Goal: Transaction & Acquisition: Purchase product/service

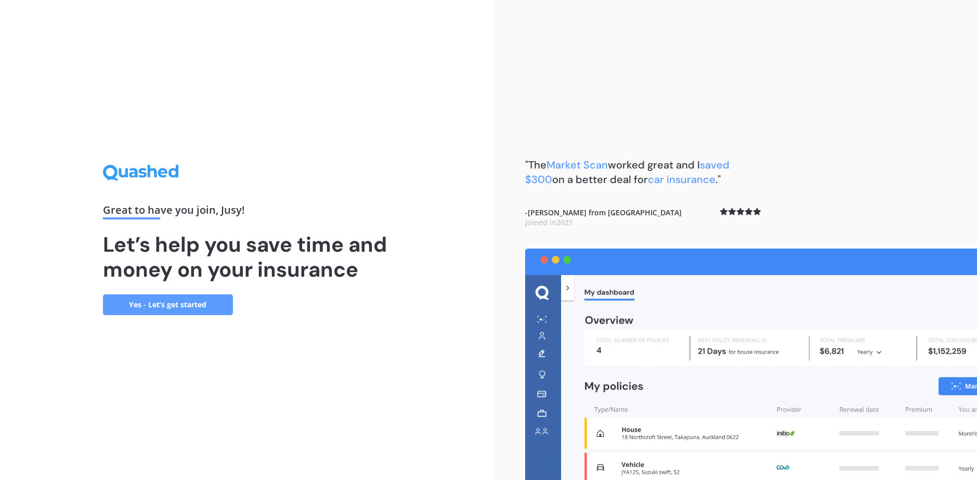
click at [186, 314] on link "Yes - Let’s get started" at bounding box center [168, 304] width 130 height 21
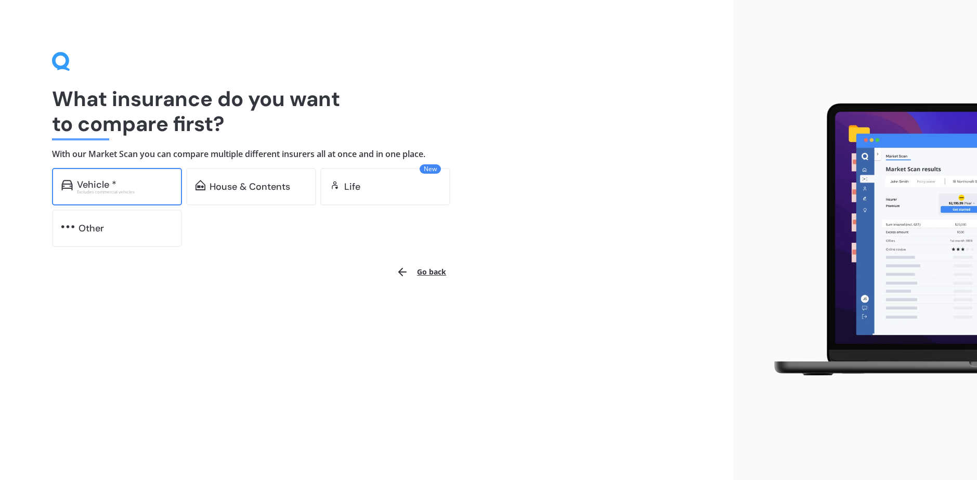
click at [109, 191] on div "Excludes commercial vehicles" at bounding box center [125, 192] width 96 height 4
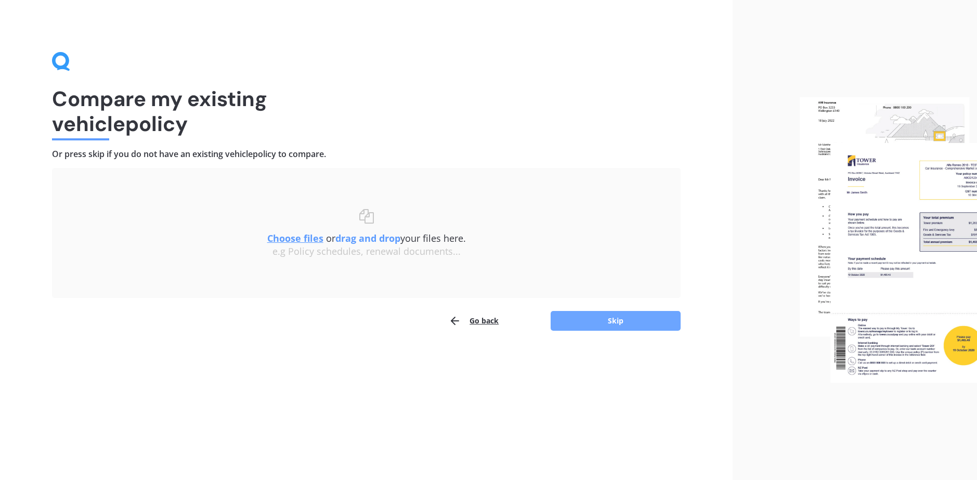
click at [600, 324] on button "Skip" at bounding box center [616, 321] width 130 height 20
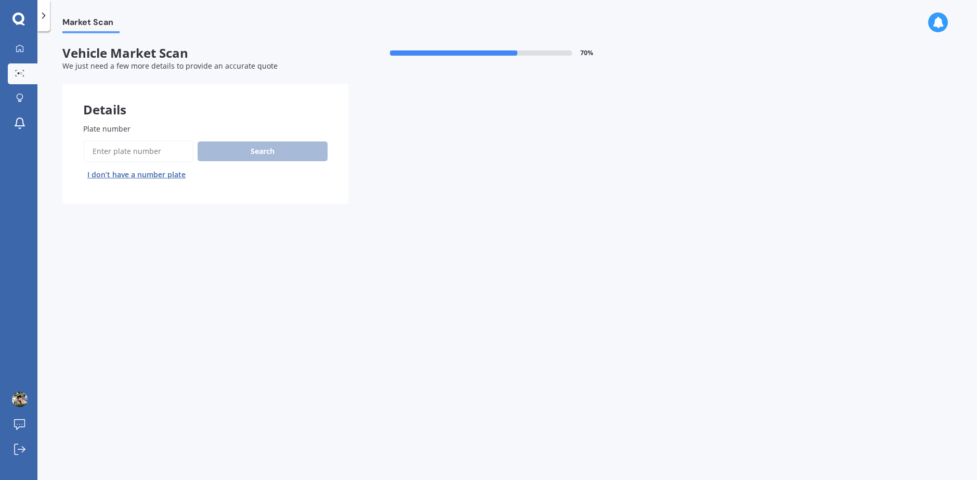
click at [152, 147] on input "Plate number" at bounding box center [138, 151] width 110 height 22
type input "RY1472"
click at [276, 154] on button "Search" at bounding box center [263, 151] width 130 height 20
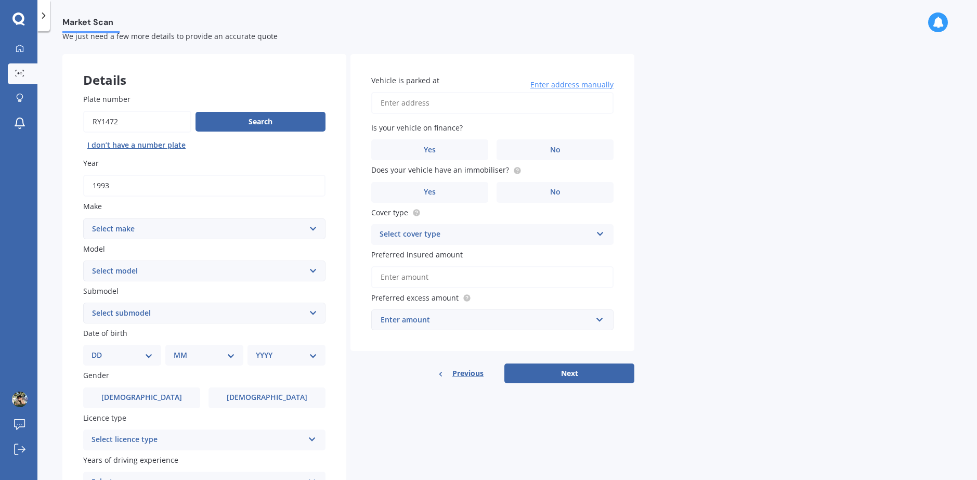
scroll to position [117, 0]
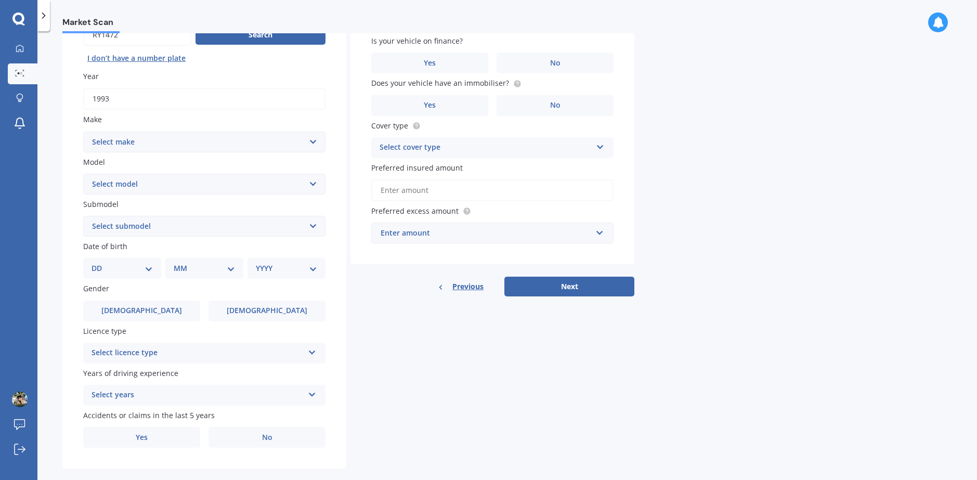
drag, startPoint x: 286, startPoint y: 443, endPoint x: 276, endPoint y: 418, distance: 26.7
click at [287, 443] on label "No" at bounding box center [267, 437] width 117 height 21
click at [0, 0] on input "No" at bounding box center [0, 0] width 0 height 0
click at [263, 440] on label "No" at bounding box center [267, 437] width 117 height 21
click at [0, 0] on input "No" at bounding box center [0, 0] width 0 height 0
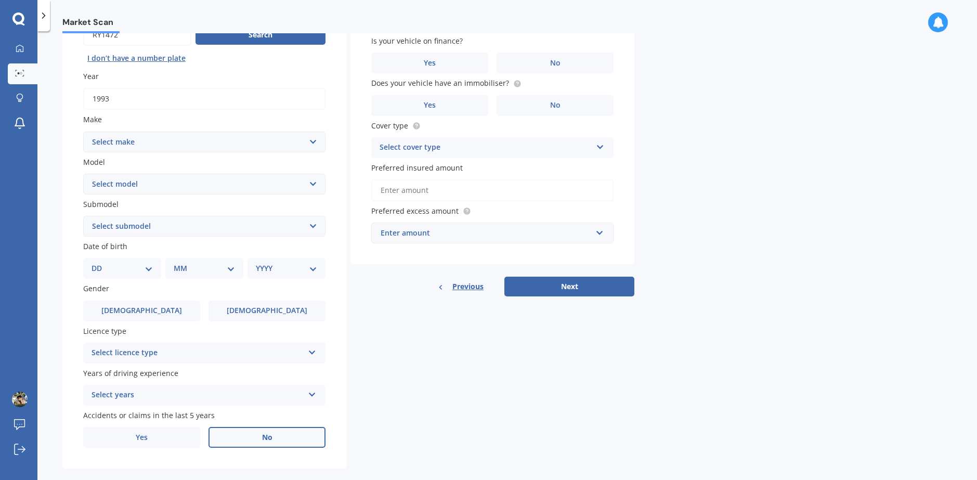
drag, startPoint x: 252, startPoint y: 380, endPoint x: 249, endPoint y: 393, distance: 13.5
click at [253, 382] on div "Years of driving experience Select years 5 or more years 4 years 3 years 2 year…" at bounding box center [204, 387] width 242 height 38
click at [248, 394] on div "Select years" at bounding box center [198, 395] width 212 height 12
click at [227, 303] on div "5 or more years" at bounding box center [204, 300] width 241 height 19
click at [251, 368] on div "Plate number Search I don’t have a number plate Year [DATE] Make Select make AC…" at bounding box center [204, 227] width 284 height 483
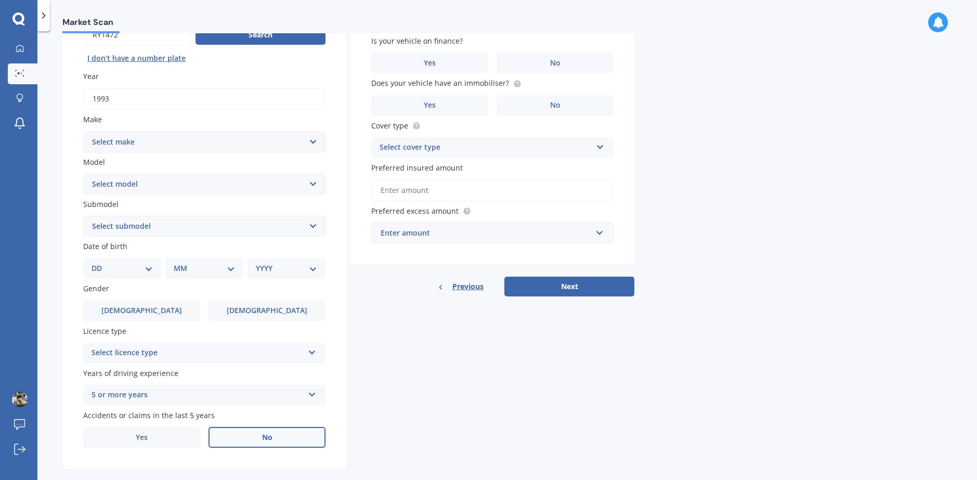
click at [250, 361] on div "Select licence type NZ Full NZ Restricted NZ Learners [GEOGRAPHIC_DATA] [GEOGRA…" at bounding box center [204, 353] width 242 height 21
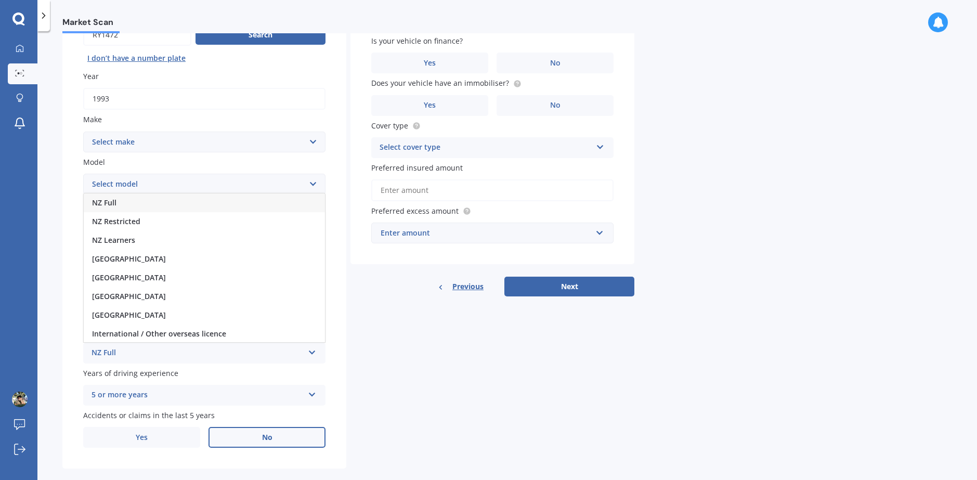
click at [193, 209] on div "NZ Full" at bounding box center [204, 202] width 241 height 19
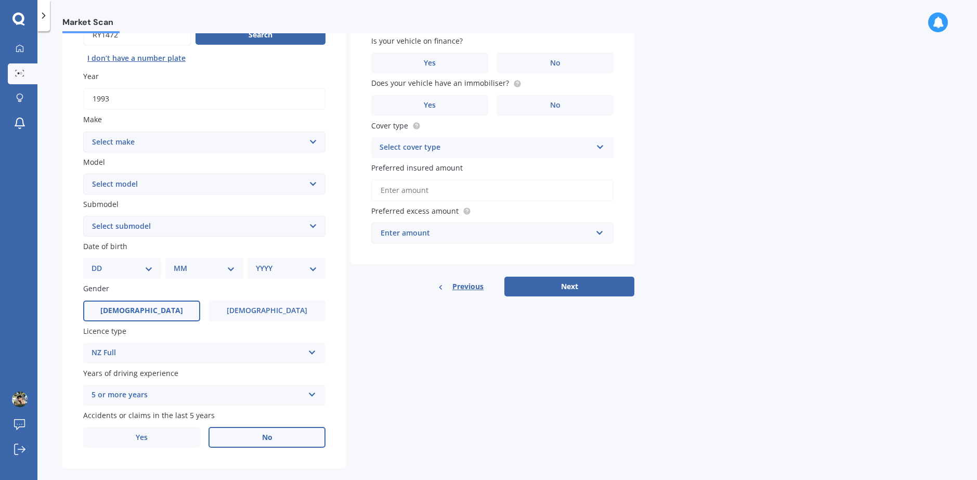
click at [157, 306] on label "[DEMOGRAPHIC_DATA]" at bounding box center [141, 311] width 117 height 21
click at [0, 0] on input "[DEMOGRAPHIC_DATA]" at bounding box center [0, 0] width 0 height 0
drag, startPoint x: 122, startPoint y: 257, endPoint x: 133, endPoint y: 277, distance: 22.6
click at [122, 257] on div "Date of birth DD 01 02 03 04 05 06 07 08 09 10 11 12 13 14 15 16 17 18 19 20 21…" at bounding box center [204, 260] width 242 height 38
click at [133, 277] on div "DD 01 02 03 04 05 06 07 08 09 10 11 12 13 14 15 16 17 18 19 20 21 22 23 24 25 2…" at bounding box center [122, 268] width 78 height 21
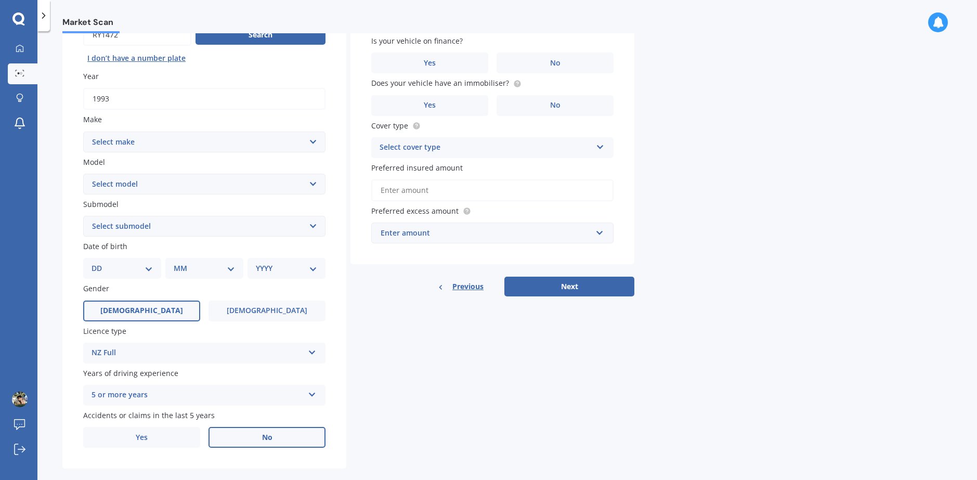
click at [131, 273] on select "DD 01 02 03 04 05 06 07 08 09 10 11 12 13 14 15 16 17 18 19 20 21 22 23 24 25 2…" at bounding box center [122, 268] width 61 height 11
select select "31"
click at [100, 263] on select "DD 01 02 03 04 05 06 07 08 09 10 11 12 13 14 15 16 17 18 19 20 21 22 23 24 25 2…" at bounding box center [122, 268] width 61 height 11
click at [180, 267] on select "MM 01 02 03 04 05 06 07 08 09 10 11 12" at bounding box center [206, 268] width 57 height 11
select select "01"
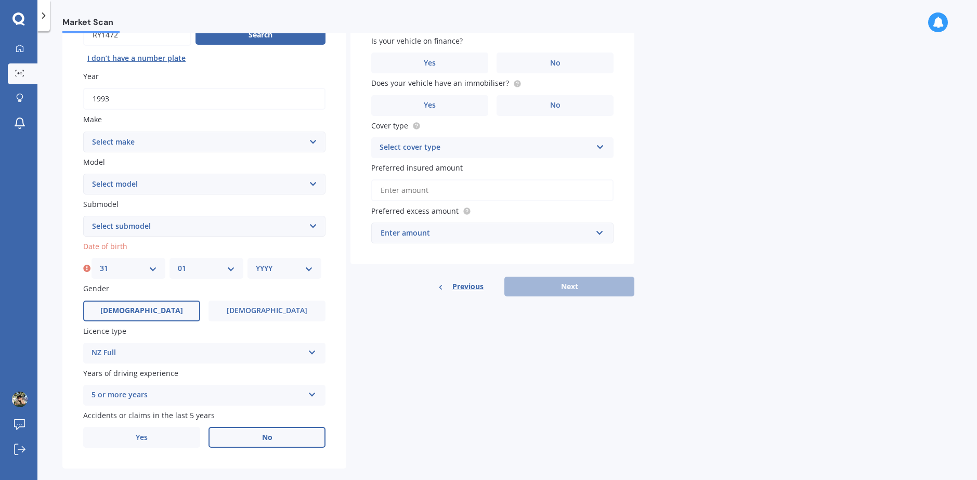
click at [178, 263] on select "MM 01 02 03 04 05 06 07 08 09 10 11 12" at bounding box center [206, 268] width 57 height 11
click at [260, 274] on select "YYYY 2025 2024 2023 2022 2021 2020 2019 2018 2017 2016 2015 2014 2013 2012 2011…" at bounding box center [284, 268] width 57 height 11
select select "1998"
click at [256, 263] on select "YYYY 2025 2024 2023 2022 2021 2020 2019 2018 2017 2016 2015 2014 2013 2012 2011…" at bounding box center [284, 268] width 57 height 11
click at [172, 227] on select "Select submodel" at bounding box center [204, 226] width 242 height 21
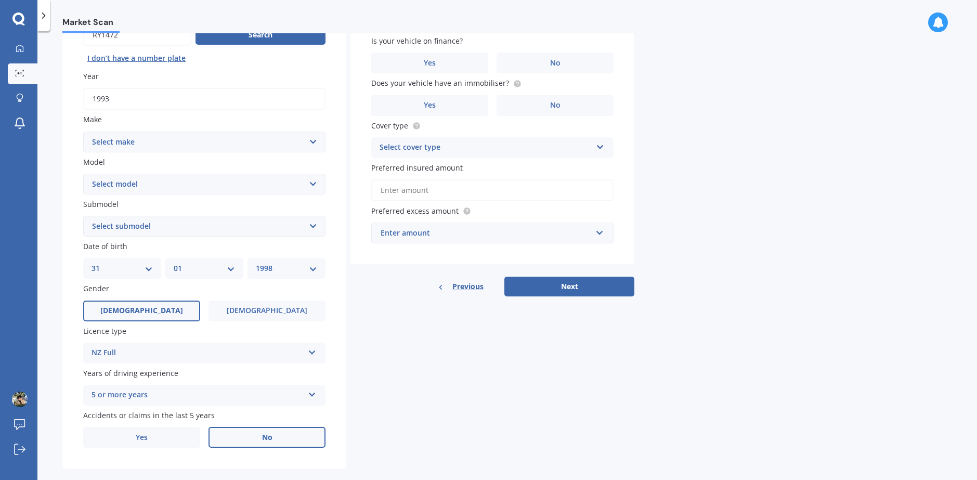
click at [178, 168] on div "Model Select model" at bounding box center [204, 176] width 242 height 38
click at [177, 183] on select "Select model" at bounding box center [204, 184] width 242 height 21
click at [191, 137] on select "Select make AC ALFA ROMEO ASTON [PERSON_NAME] AUDI AUSTIN BEDFORD Bentley BMW B…" at bounding box center [204, 142] width 242 height 21
click at [242, 73] on label "Year" at bounding box center [202, 76] width 238 height 11
click at [242, 88] on input "1993" at bounding box center [204, 99] width 242 height 22
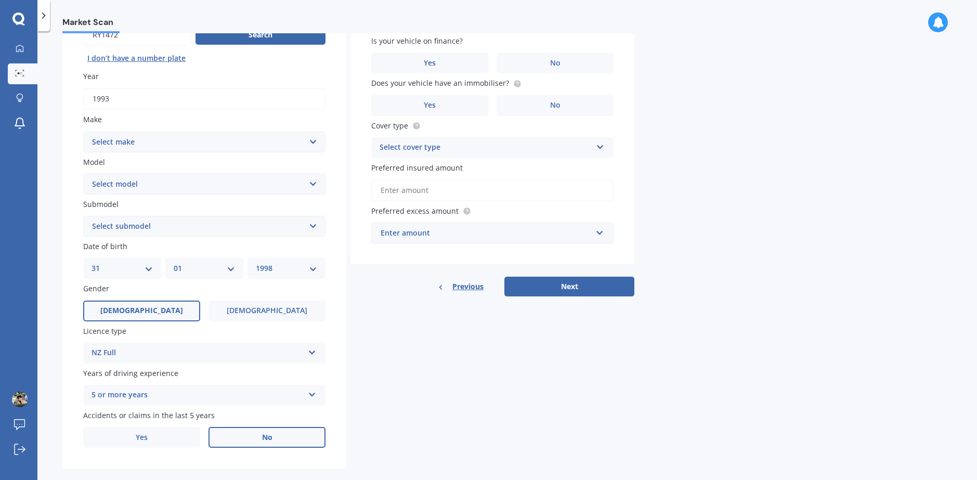
scroll to position [64, 0]
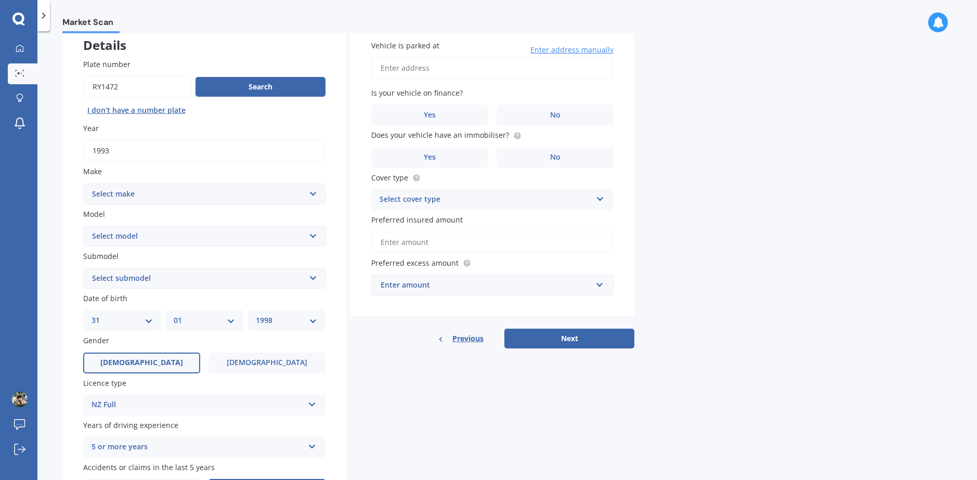
click at [192, 199] on select "Select make AC ALFA ROMEO ASTON [PERSON_NAME] AUDI AUSTIN BEDFORD Bentley BMW B…" at bounding box center [204, 194] width 242 height 21
click at [189, 197] on select "Select make AC ALFA ROMEO ASTON [PERSON_NAME] AUDI AUSTIN BEDFORD Bentley BMW B…" at bounding box center [204, 194] width 242 height 21
select select "DAIHATSU"
click at [83, 184] on select "Select make AC ALFA ROMEO ASTON [PERSON_NAME] AUDI AUSTIN BEDFORD Bentley BMW B…" at bounding box center [204, 194] width 242 height 21
click at [165, 251] on label "Submodel" at bounding box center [202, 256] width 238 height 11
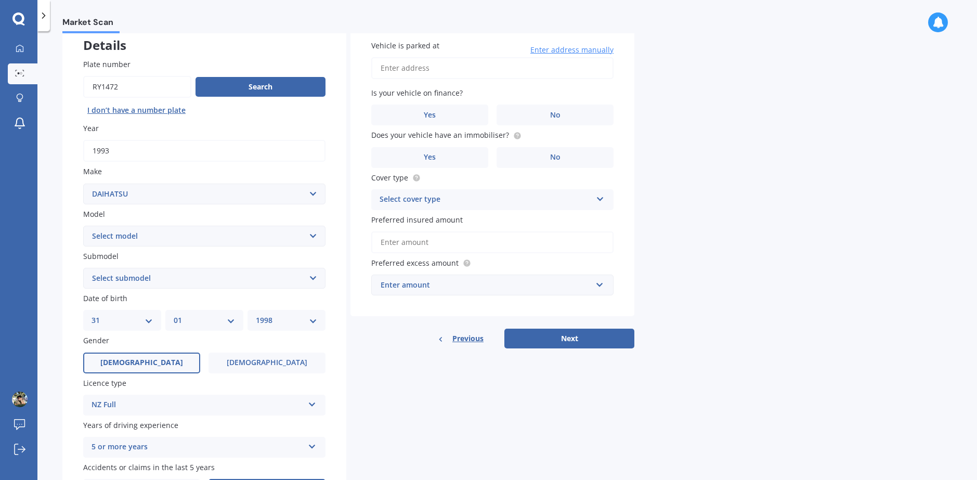
click at [165, 268] on select "Select submodel" at bounding box center [204, 278] width 242 height 21
click at [179, 231] on select "Select model" at bounding box center [204, 236] width 242 height 21
select select "FEROZA 4WD"
click at [83, 226] on select "Select model Altis Applause Atrai RS Be go Boon Cast CC Van Charade Coo [PERSON…" at bounding box center [204, 236] width 242 height 21
click at [169, 278] on select "Select submodel (All)" at bounding box center [204, 278] width 242 height 21
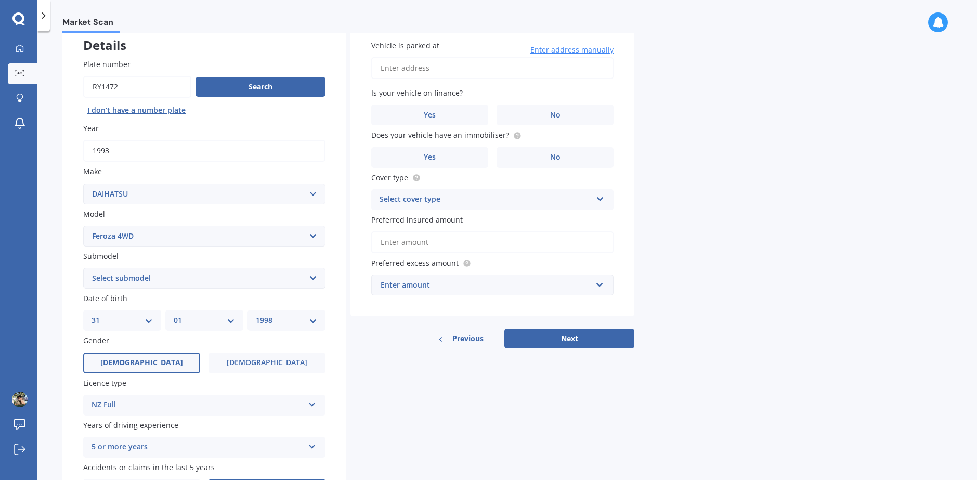
select select "(ALL)"
click at [83, 268] on select "Select submodel (All)" at bounding box center [204, 278] width 242 height 21
click at [497, 64] on input "Vehicle is parked at" at bounding box center [492, 68] width 242 height 22
type input "[STREET_ADDRESS][PERSON_NAME][PERSON_NAME]"
click at [455, 112] on label "Yes" at bounding box center [429, 115] width 117 height 21
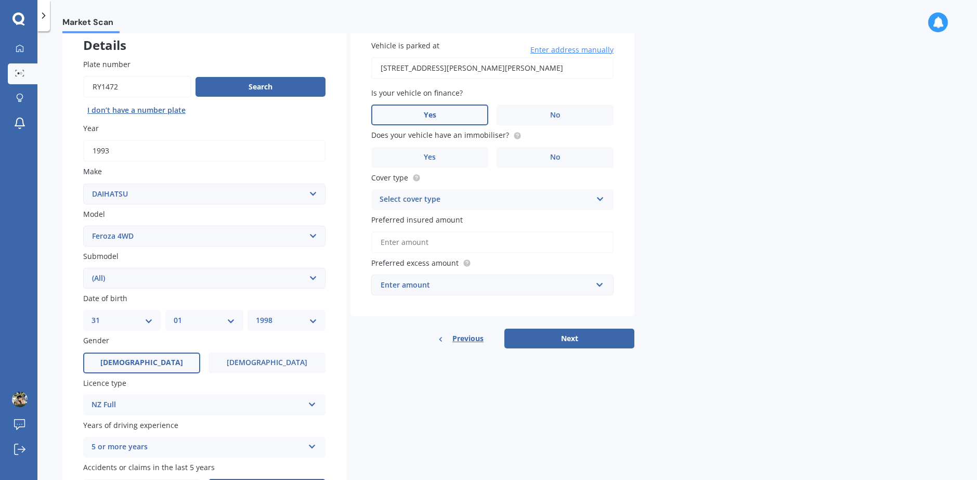
click at [0, 0] on input "Yes" at bounding box center [0, 0] width 0 height 0
click at [538, 159] on label "No" at bounding box center [555, 157] width 117 height 21
click at [0, 0] on input "No" at bounding box center [0, 0] width 0 height 0
click at [525, 162] on label "No" at bounding box center [555, 157] width 117 height 21
click at [0, 0] on input "No" at bounding box center [0, 0] width 0 height 0
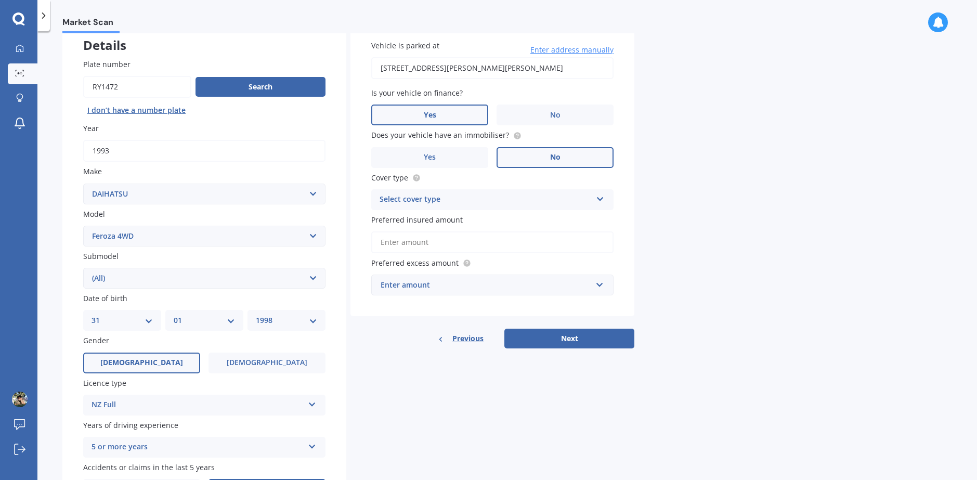
click at [477, 191] on div "Select cover type Comprehensive Third Party, Fire & Theft Third Party" at bounding box center [492, 199] width 242 height 21
drag, startPoint x: 469, startPoint y: 223, endPoint x: 471, endPoint y: 236, distance: 13.6
click at [469, 225] on div "Comprehensive" at bounding box center [492, 220] width 241 height 19
click at [505, 291] on div "Enter amount" at bounding box center [486, 284] width 211 height 11
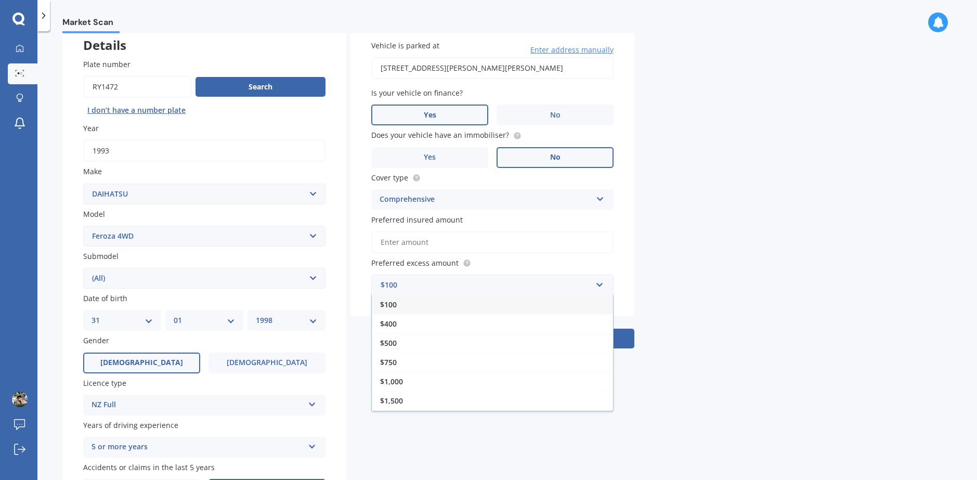
click at [495, 343] on div "$500" at bounding box center [492, 342] width 241 height 19
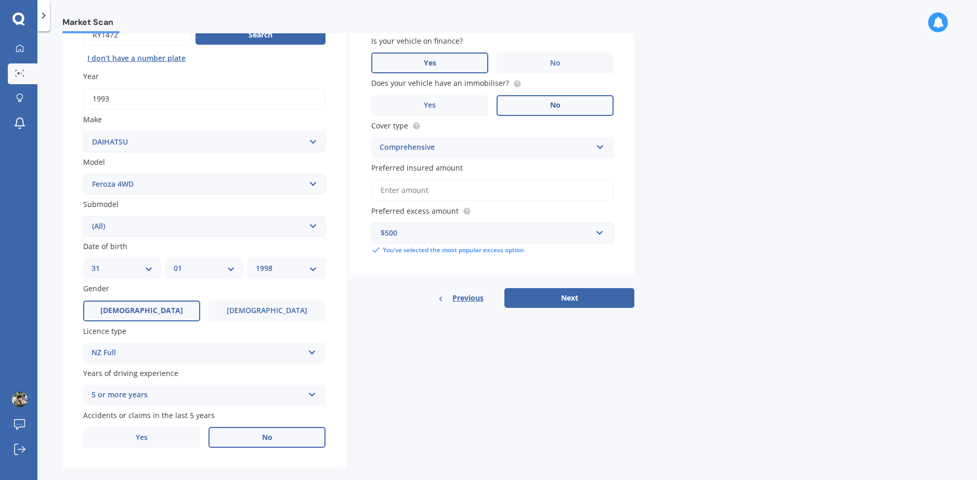
scroll to position [134, 0]
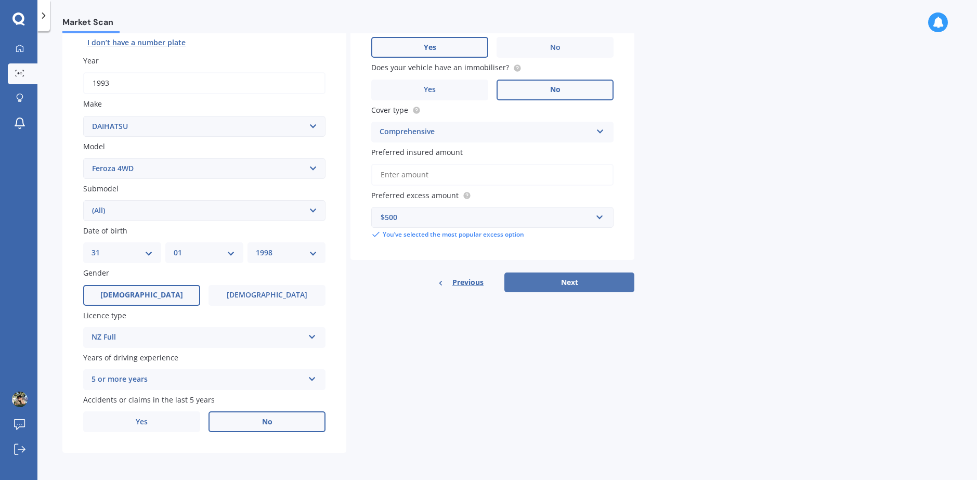
click at [569, 289] on button "Next" at bounding box center [570, 283] width 130 height 20
click at [494, 184] on input "Preferred insured amount" at bounding box center [492, 175] width 242 height 22
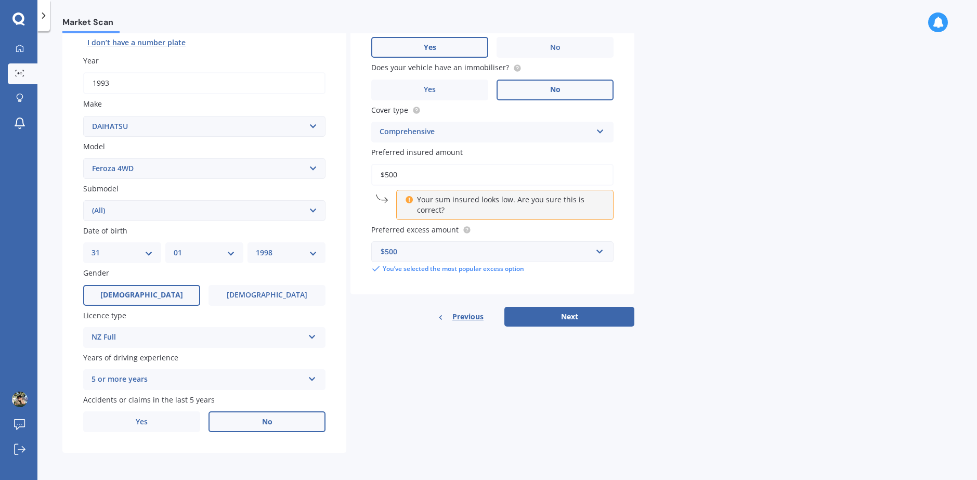
type input "$5,000"
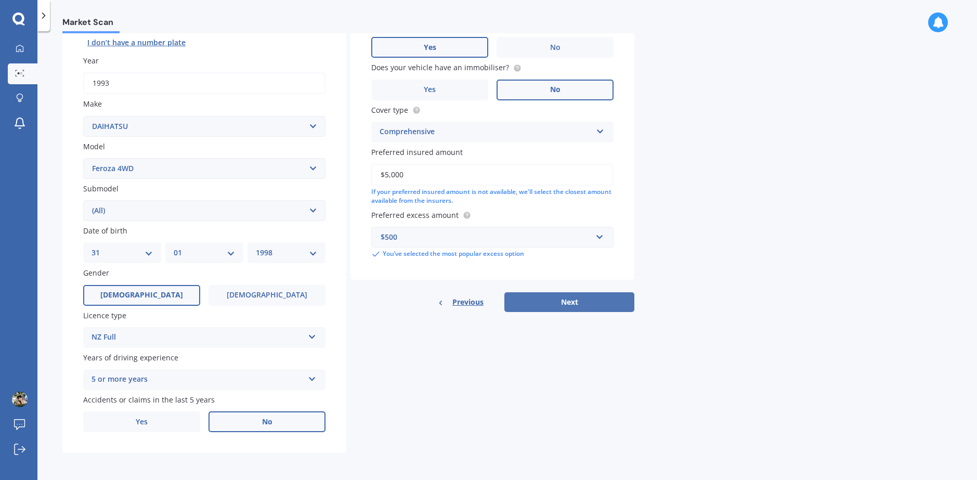
click at [570, 302] on button "Next" at bounding box center [570, 302] width 130 height 20
select select "31"
select select "01"
select select "1998"
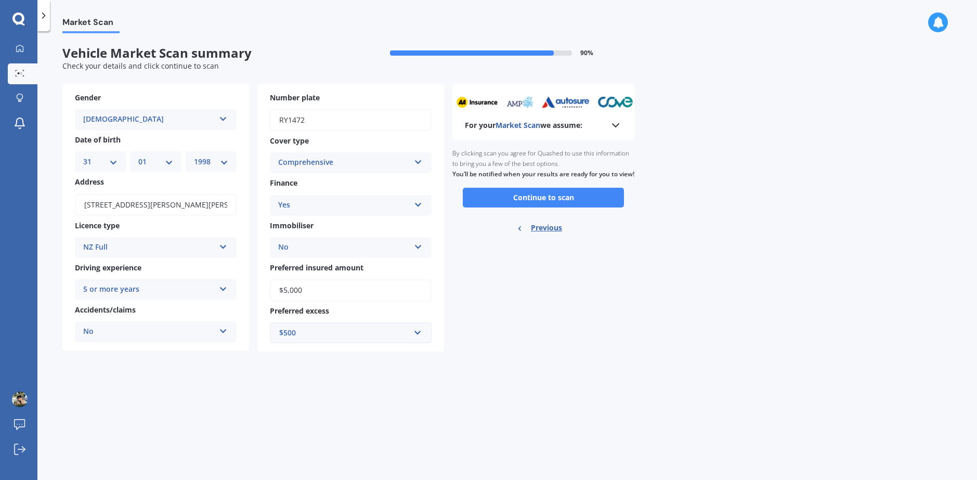
scroll to position [0, 0]
click at [558, 201] on button "Continue to scan" at bounding box center [543, 198] width 161 height 20
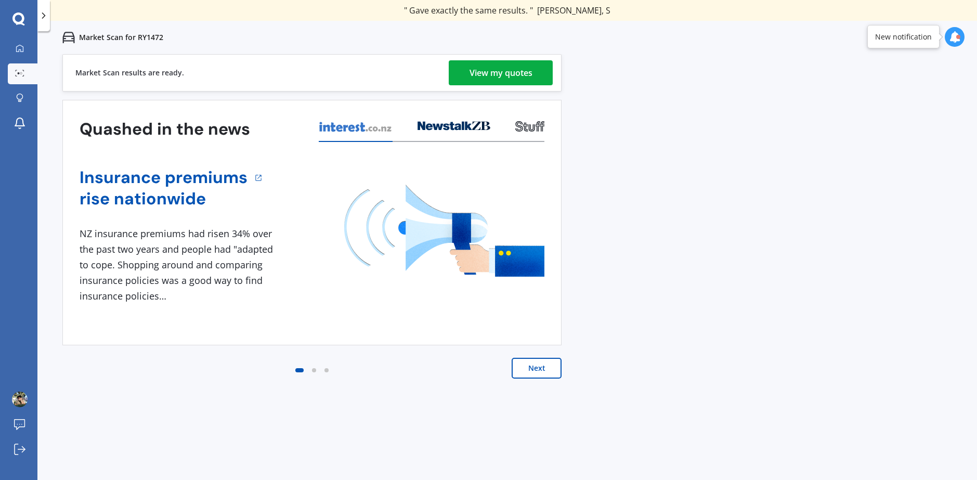
click at [482, 70] on div "View my quotes" at bounding box center [501, 72] width 63 height 25
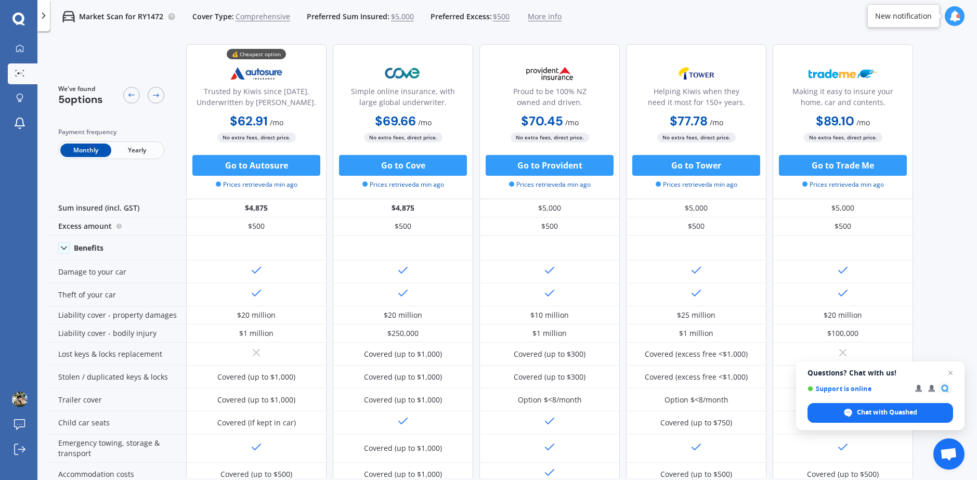
click at [119, 154] on span "Yearly" at bounding box center [136, 151] width 51 height 14
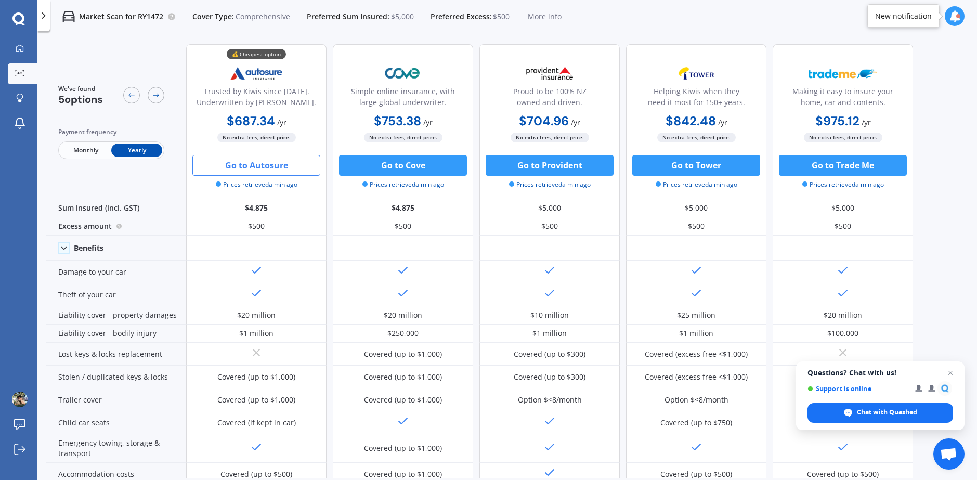
click at [268, 171] on button "Go to Autosure" at bounding box center [256, 165] width 128 height 21
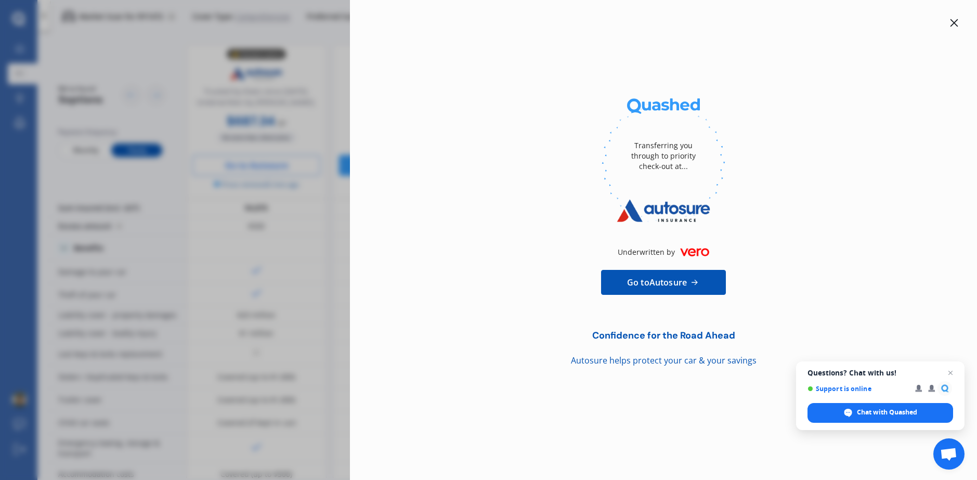
click at [955, 23] on icon at bounding box center [954, 23] width 8 height 8
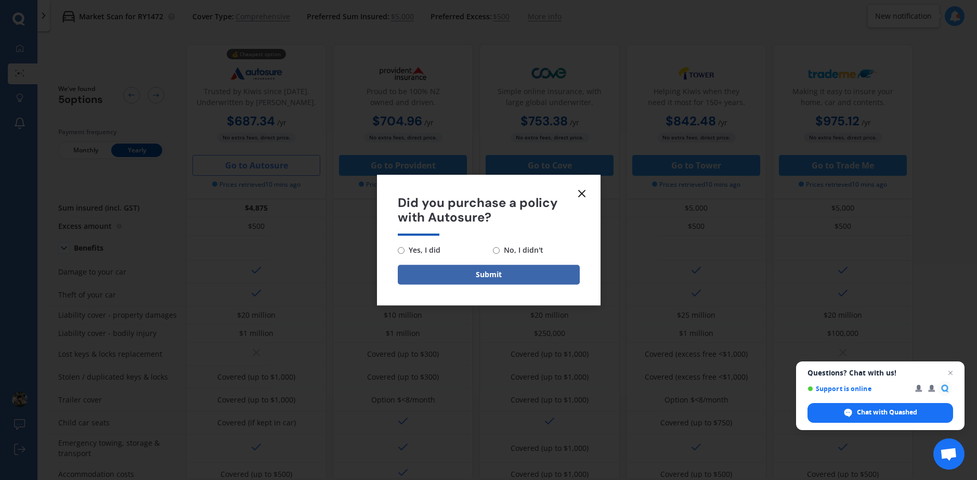
click at [579, 193] on icon at bounding box center [582, 193] width 12 height 12
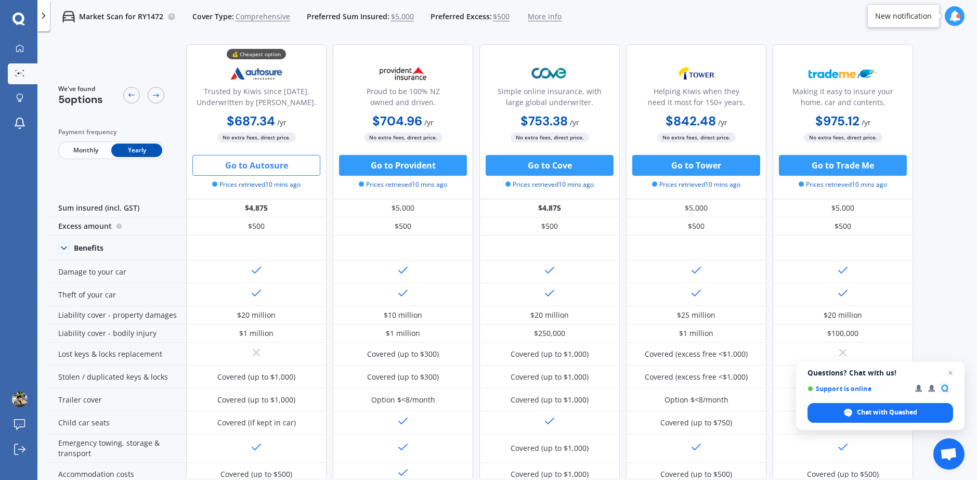
click at [551, 8] on div "Market Scan for RY1472 Cover Type: Comprehensive Preferred Sum Insured: $5,000 …" at bounding box center [306, 16] width 512 height 33
click at [548, 19] on span "More info" at bounding box center [545, 16] width 34 height 10
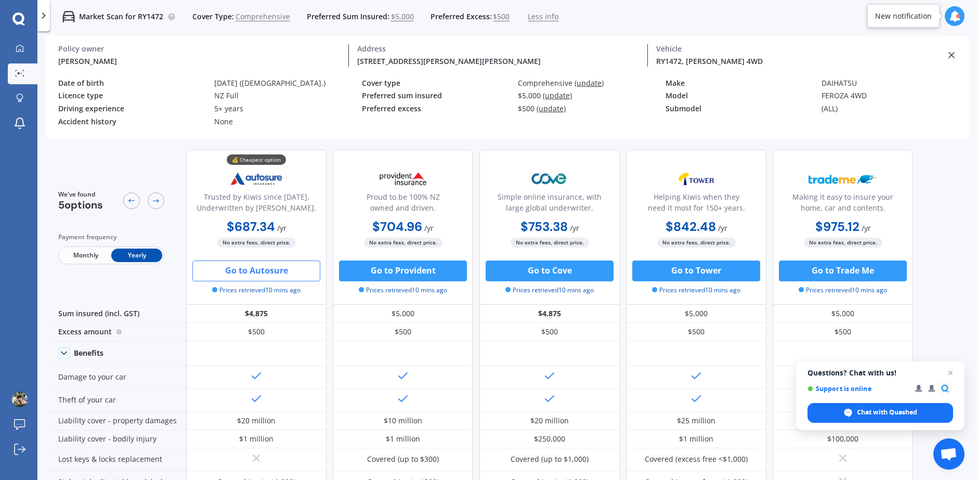
click at [442, 45] on div "Address" at bounding box center [498, 48] width 282 height 9
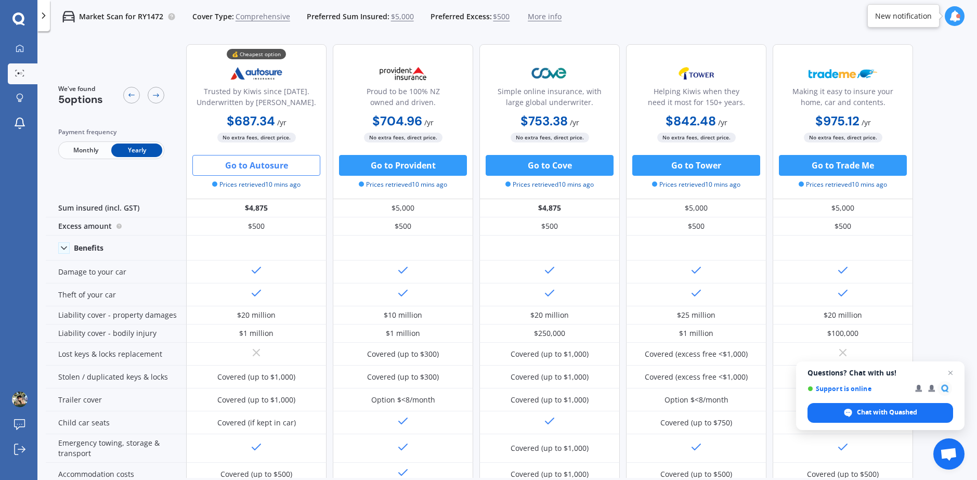
click at [531, 17] on span "More info" at bounding box center [545, 16] width 34 height 10
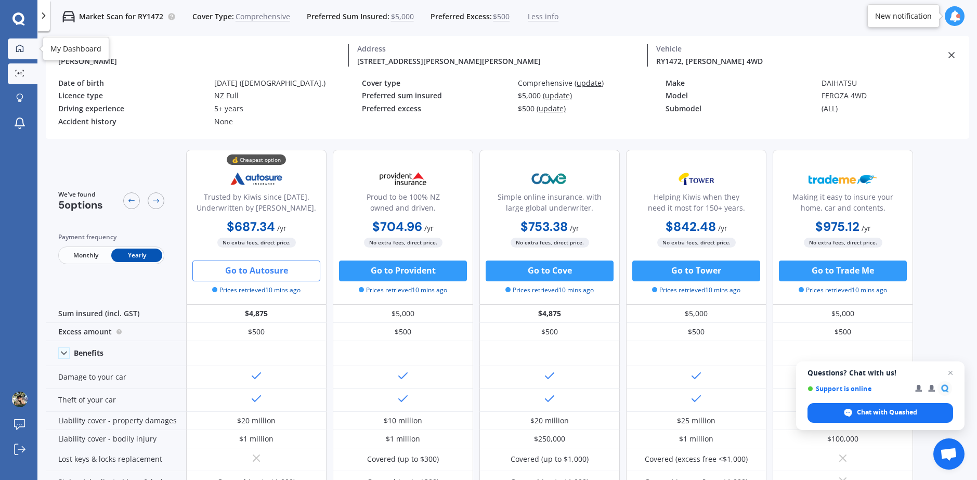
click at [30, 54] on link "My Dashboard" at bounding box center [23, 48] width 30 height 21
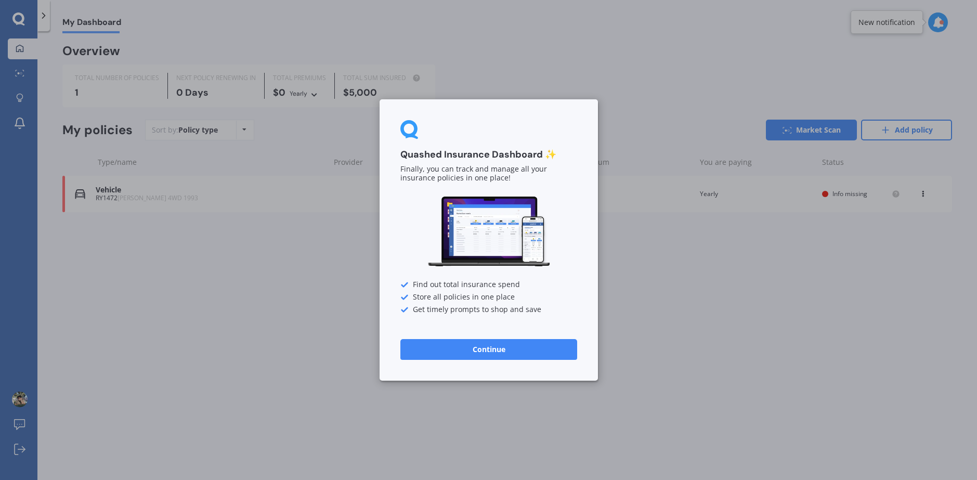
click at [169, 355] on div "Quashed Insurance Dashboard ✨ Finally, you can track and manage all your insura…" at bounding box center [488, 240] width 977 height 480
click at [44, 80] on div "Quashed Insurance Dashboard ✨ Finally, you can track and manage all your insura…" at bounding box center [488, 240] width 977 height 480
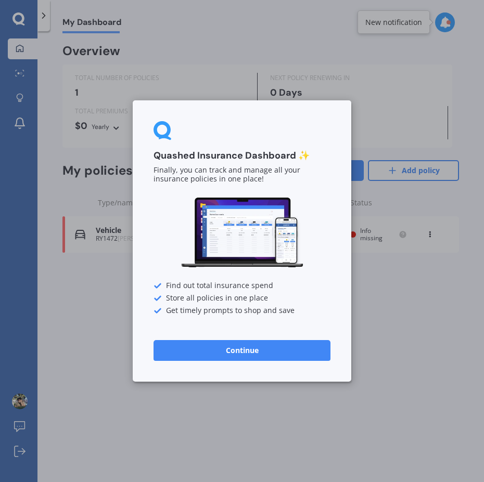
click at [180, 80] on div "Quashed Insurance Dashboard ✨ Finally, you can track and manage all your insura…" at bounding box center [242, 241] width 484 height 482
click at [315, 78] on div "Quashed Insurance Dashboard ✨ Finally, you can track and manage all your insura…" at bounding box center [242, 241] width 484 height 482
click at [4, 90] on div "Quashed Insurance Dashboard ✨ Finally, you can track and manage all your insura…" at bounding box center [242, 241] width 484 height 482
click at [30, 64] on div "Quashed Insurance Dashboard ✨ Finally, you can track and manage all your insura…" at bounding box center [242, 241] width 484 height 482
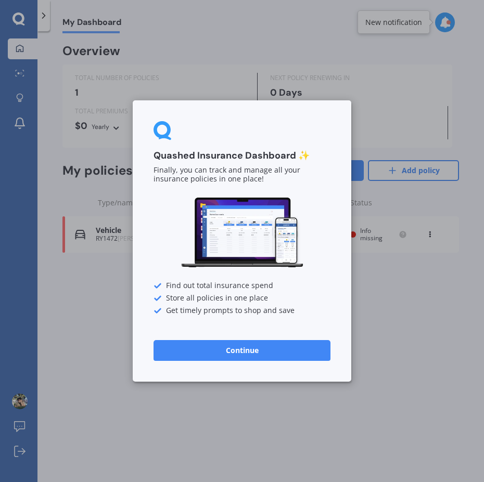
click at [273, 353] on button "Continue" at bounding box center [241, 350] width 177 height 21
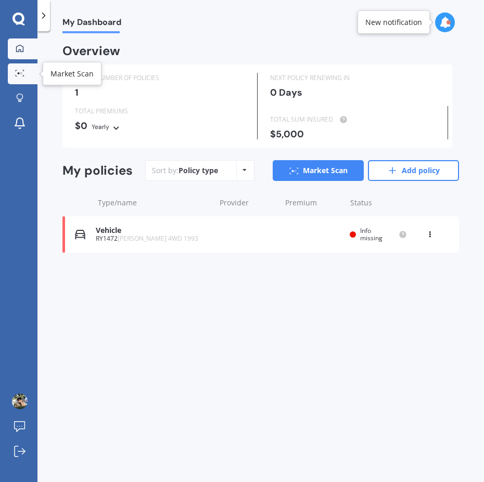
click at [12, 77] on div at bounding box center [20, 74] width 16 height 8
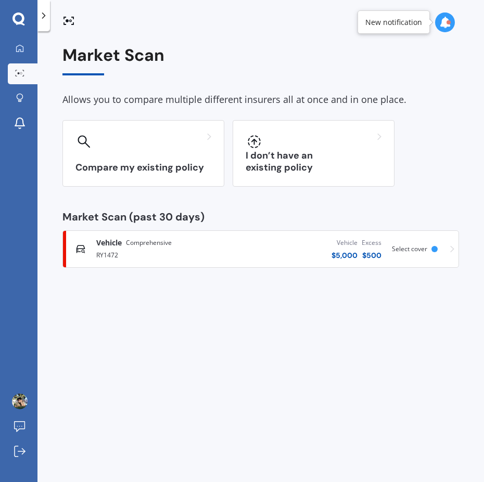
click at [228, 233] on link "Vehicle Comprehensive RY1472 Vehicle $ 5,000 Excess $ 500 Scanned 14 minutes ag…" at bounding box center [260, 248] width 396 height 37
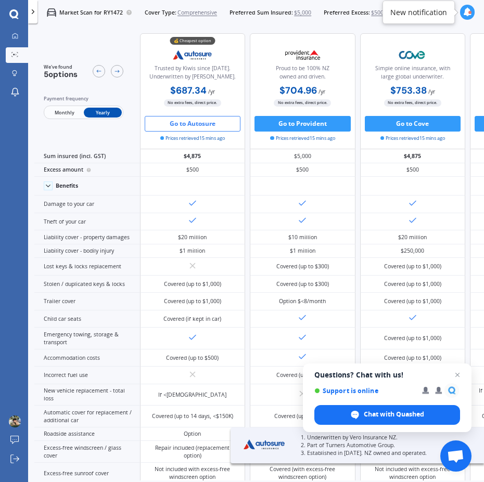
click at [62, 109] on span "Monthly" at bounding box center [64, 113] width 38 height 10
